Goal: Navigation & Orientation: Find specific page/section

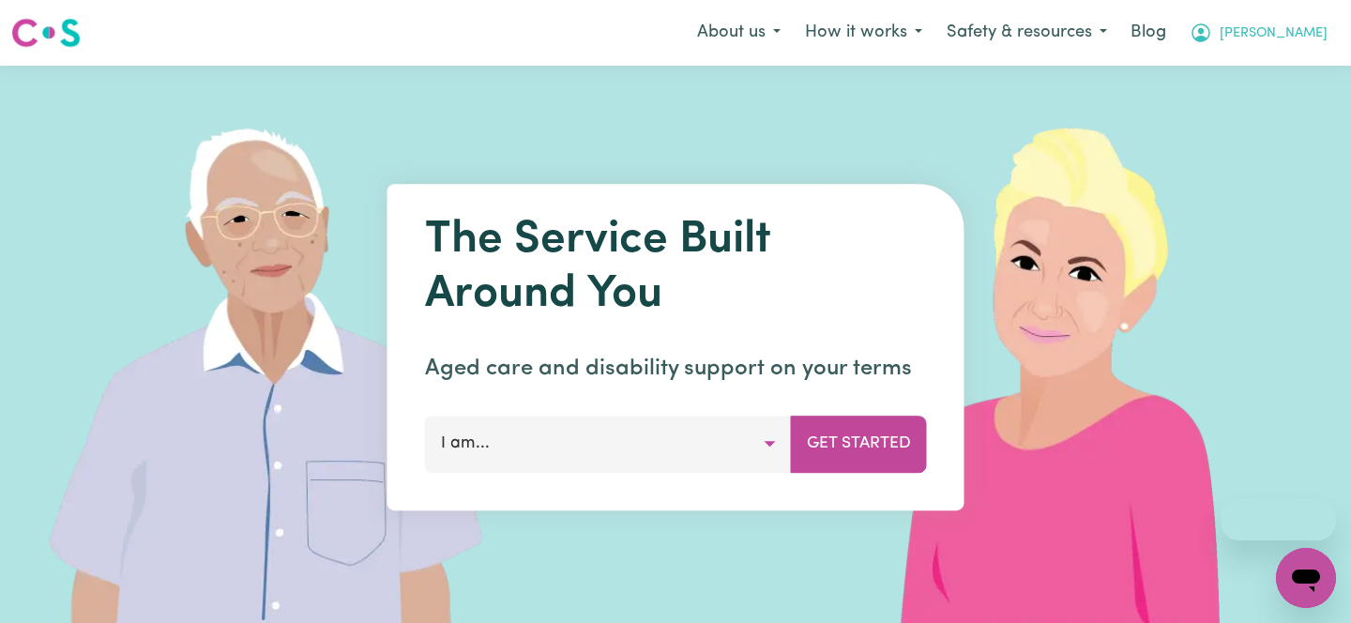
click at [1297, 43] on button "[PERSON_NAME]" at bounding box center [1258, 32] width 162 height 39
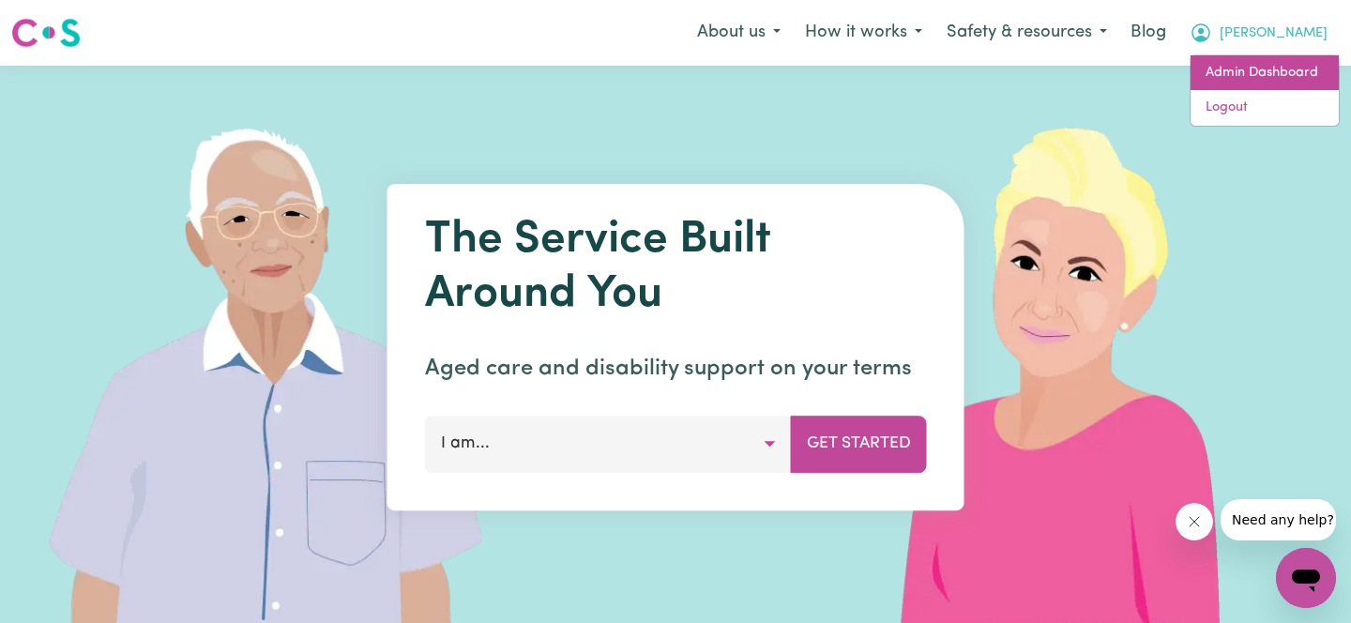
click at [1260, 59] on link "Admin Dashboard" at bounding box center [1264, 73] width 148 height 36
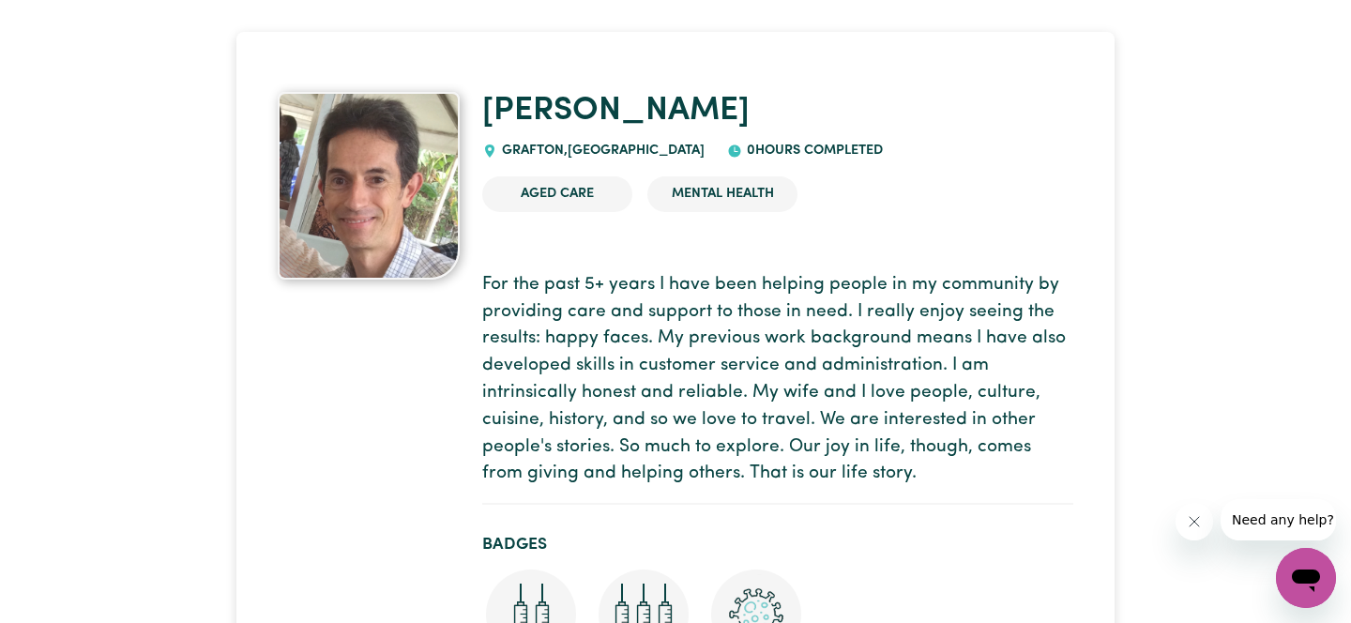
scroll to position [69, 0]
